Goal: Find specific page/section: Find specific page/section

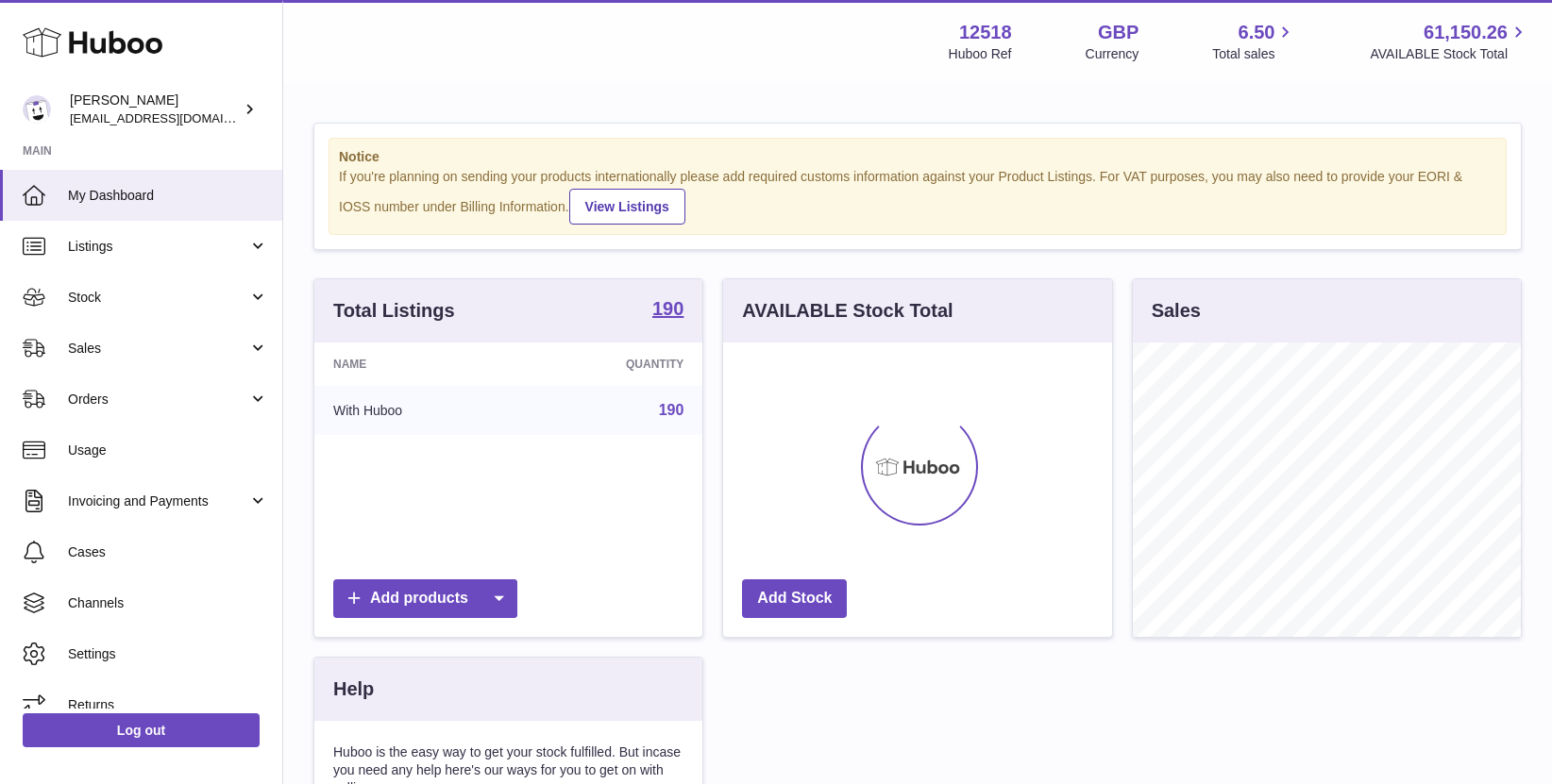
scroll to position [295, 388]
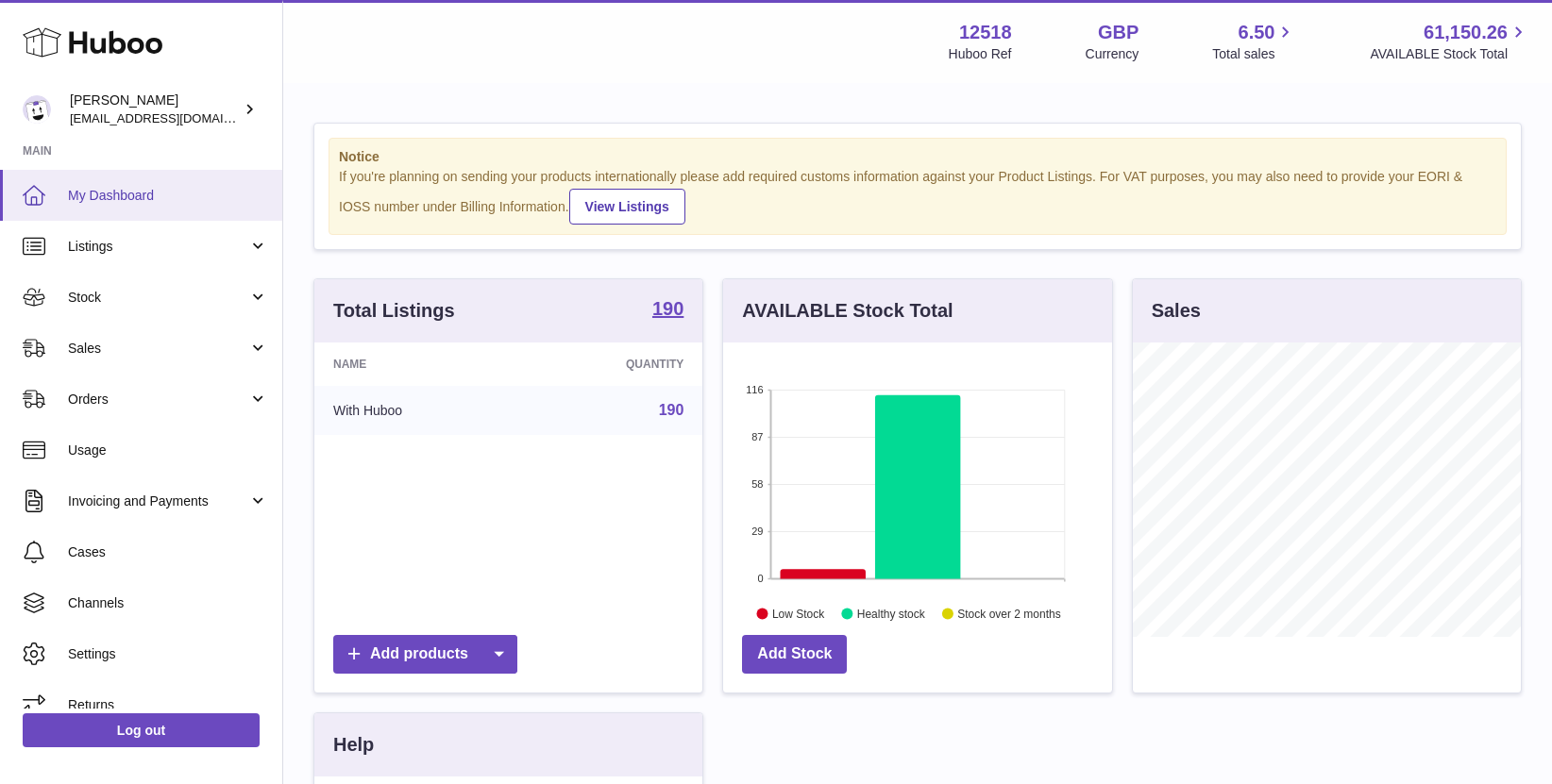
click at [120, 192] on span "My Dashboard" at bounding box center [168, 195] width 200 height 18
